Goal: Navigation & Orientation: Find specific page/section

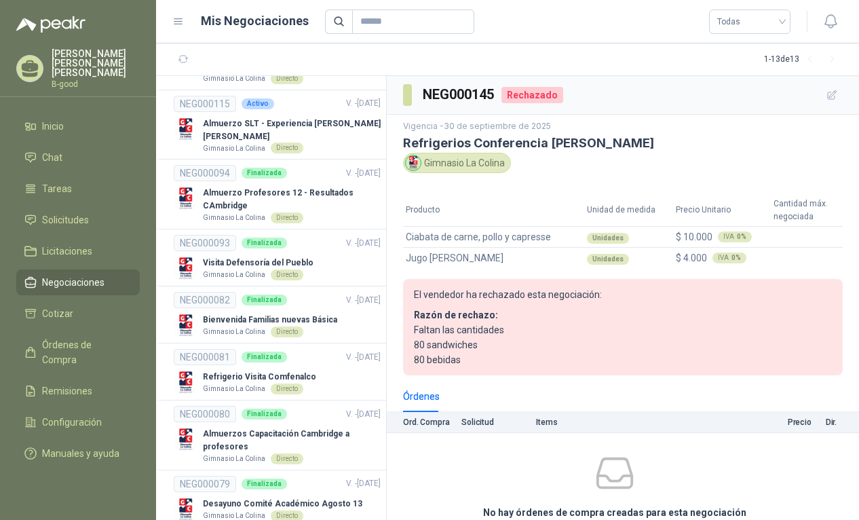
scroll to position [339, 0]
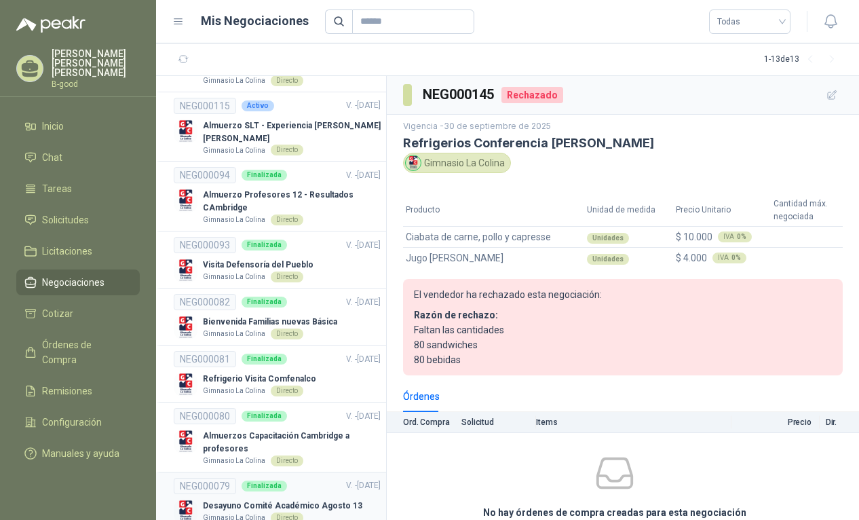
click at [290, 499] on p "Desayuno Comité Académico Agosto 13" at bounding box center [282, 505] width 159 height 13
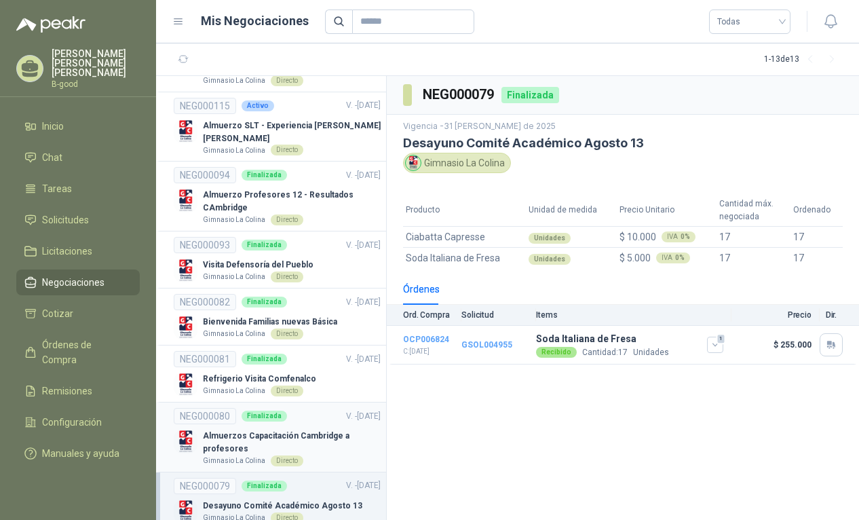
click at [287, 429] on p "Almuerzos Capacitación Cambridge a profesores" at bounding box center [292, 442] width 178 height 26
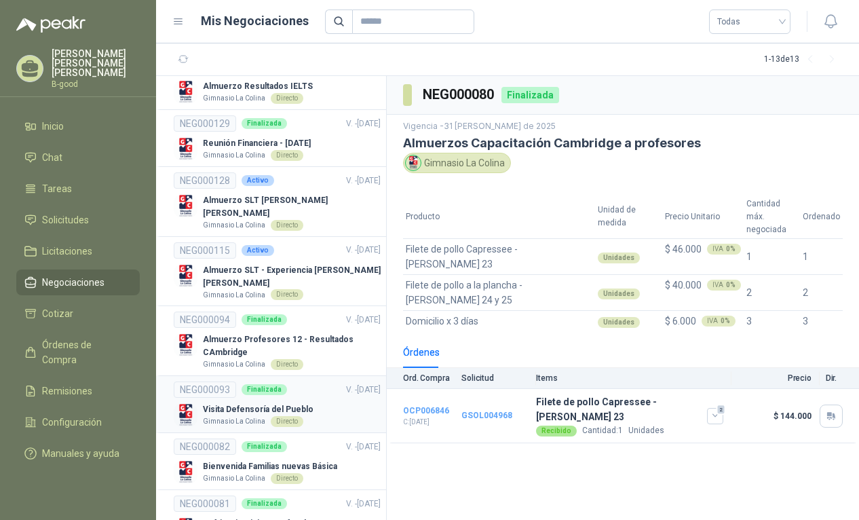
scroll to position [193, 0]
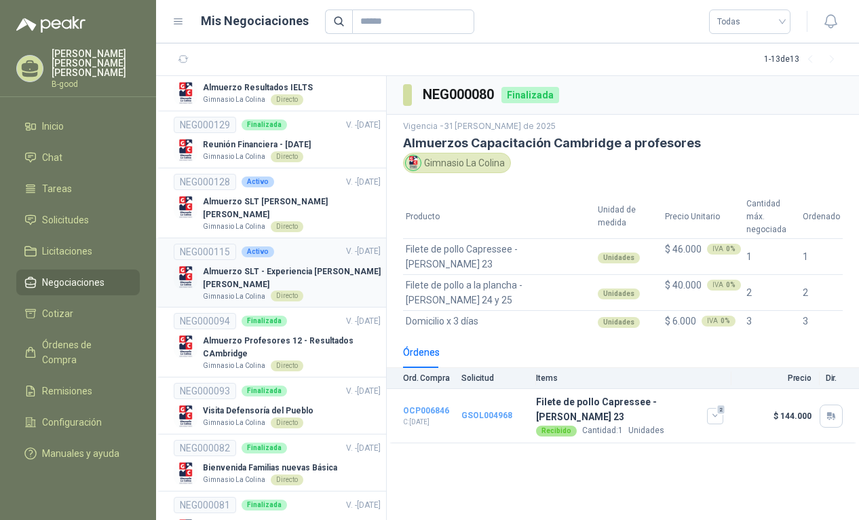
click at [247, 265] on p "Almuerzo SLT - Experiencia [PERSON_NAME] [PERSON_NAME]" at bounding box center [292, 278] width 178 height 26
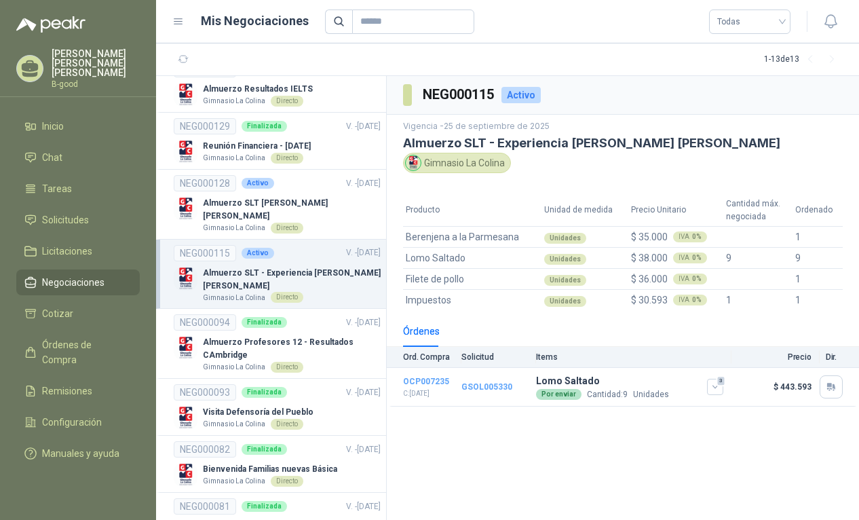
scroll to position [183, 0]
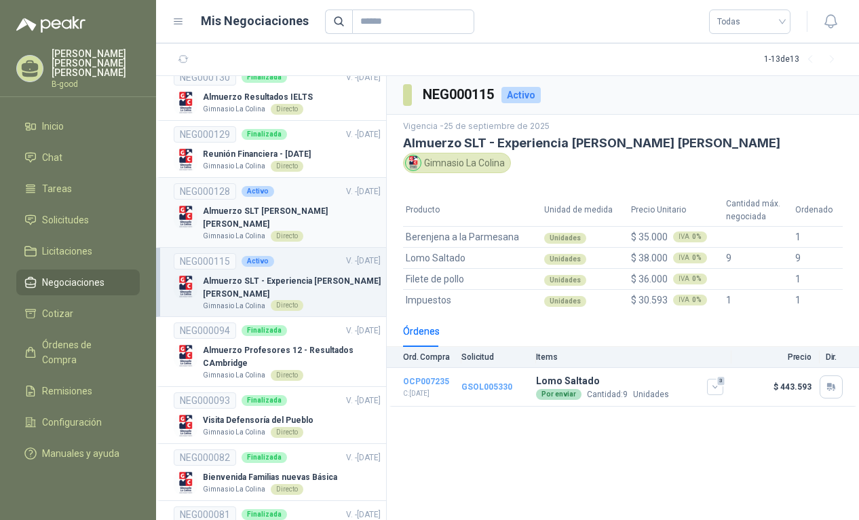
click at [221, 208] on p "Almuerzo SLT [PERSON_NAME] [PERSON_NAME]" at bounding box center [292, 218] width 178 height 26
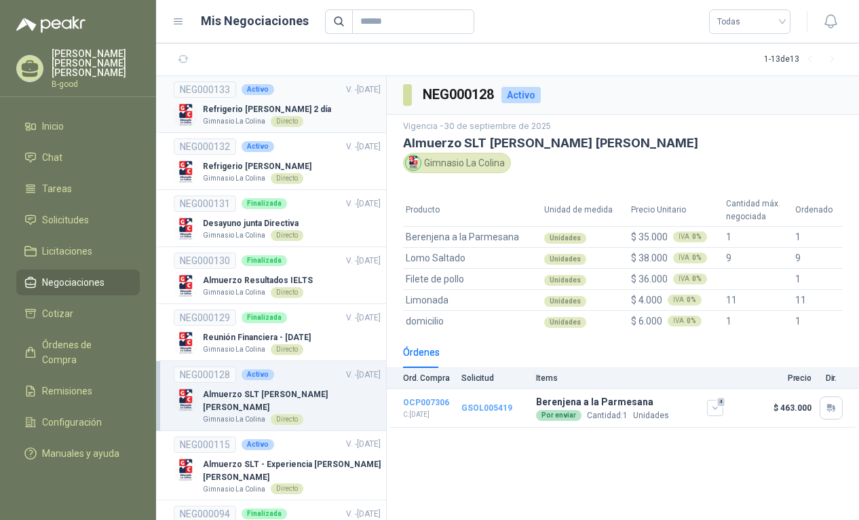
click at [242, 111] on p "Refrigerio [PERSON_NAME] 2 día" at bounding box center [267, 109] width 128 height 13
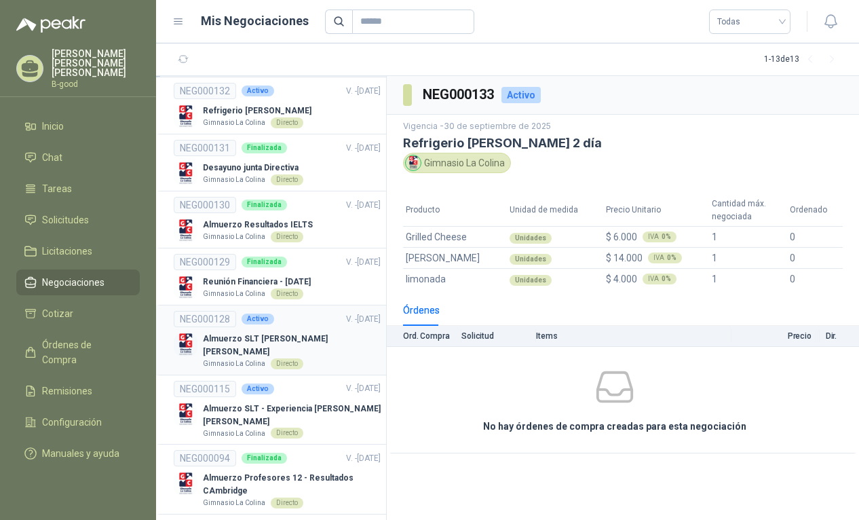
scroll to position [61, 0]
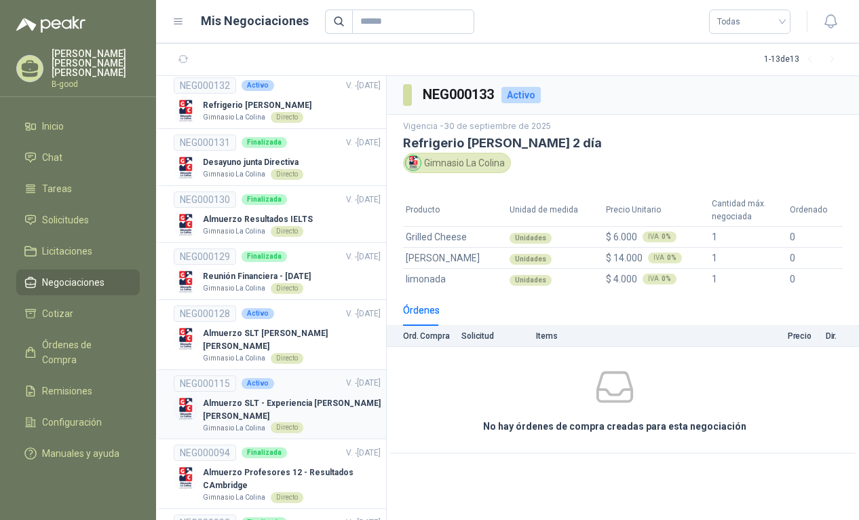
click at [252, 382] on link "NEG000115 Activo V. - [DATE] Almuerzo SLT - Experiencia [PERSON_NAME] [PERSON_N…" at bounding box center [277, 404] width 207 height 58
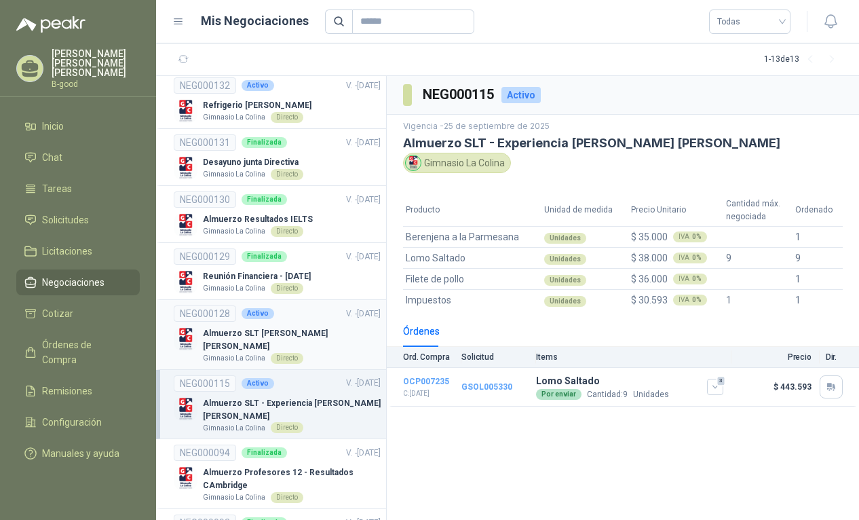
click at [229, 331] on p "Almuerzo SLT [PERSON_NAME] [PERSON_NAME]" at bounding box center [292, 340] width 178 height 26
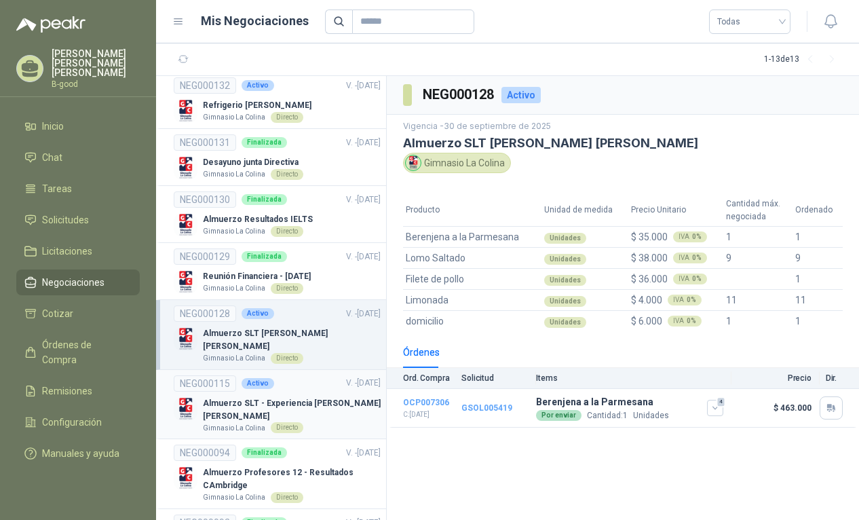
click at [219, 423] on p "Gimnasio La Colina" at bounding box center [234, 428] width 62 height 11
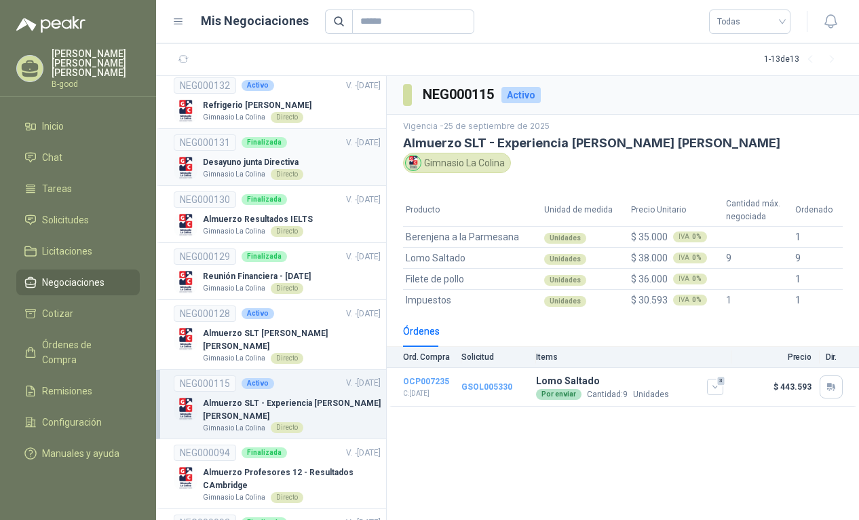
click at [240, 161] on p "Desayuno junta Directiva" at bounding box center [253, 162] width 100 height 13
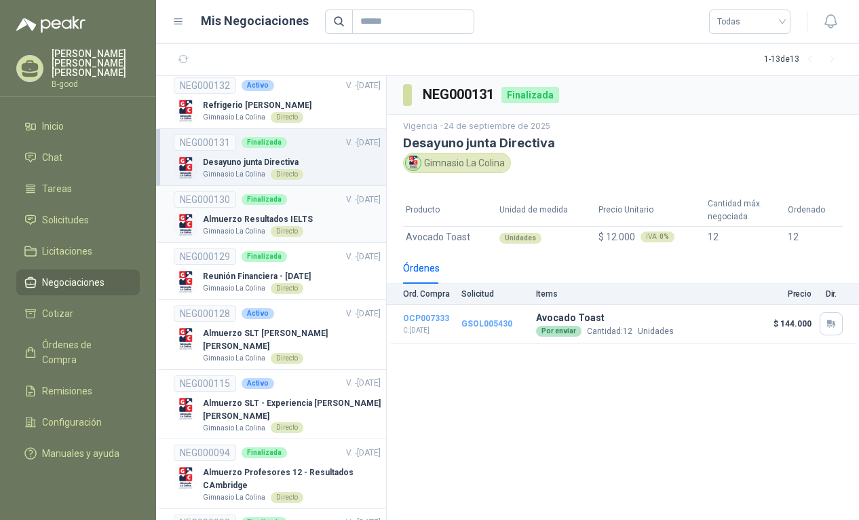
click at [245, 221] on p "Almuerzo Resultados IELTS" at bounding box center [258, 219] width 110 height 13
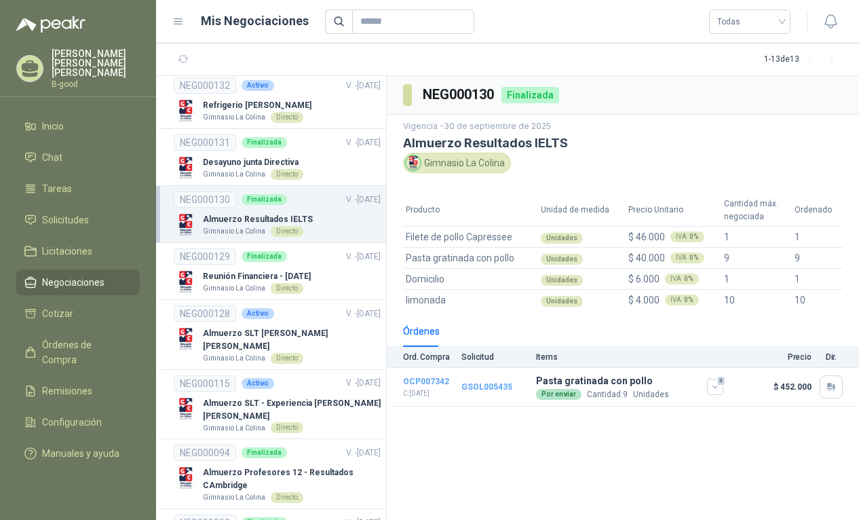
click at [254, 213] on p "Almuerzo Resultados IELTS" at bounding box center [258, 219] width 110 height 13
